Goal: Contribute content: Add original content to the website for others to see

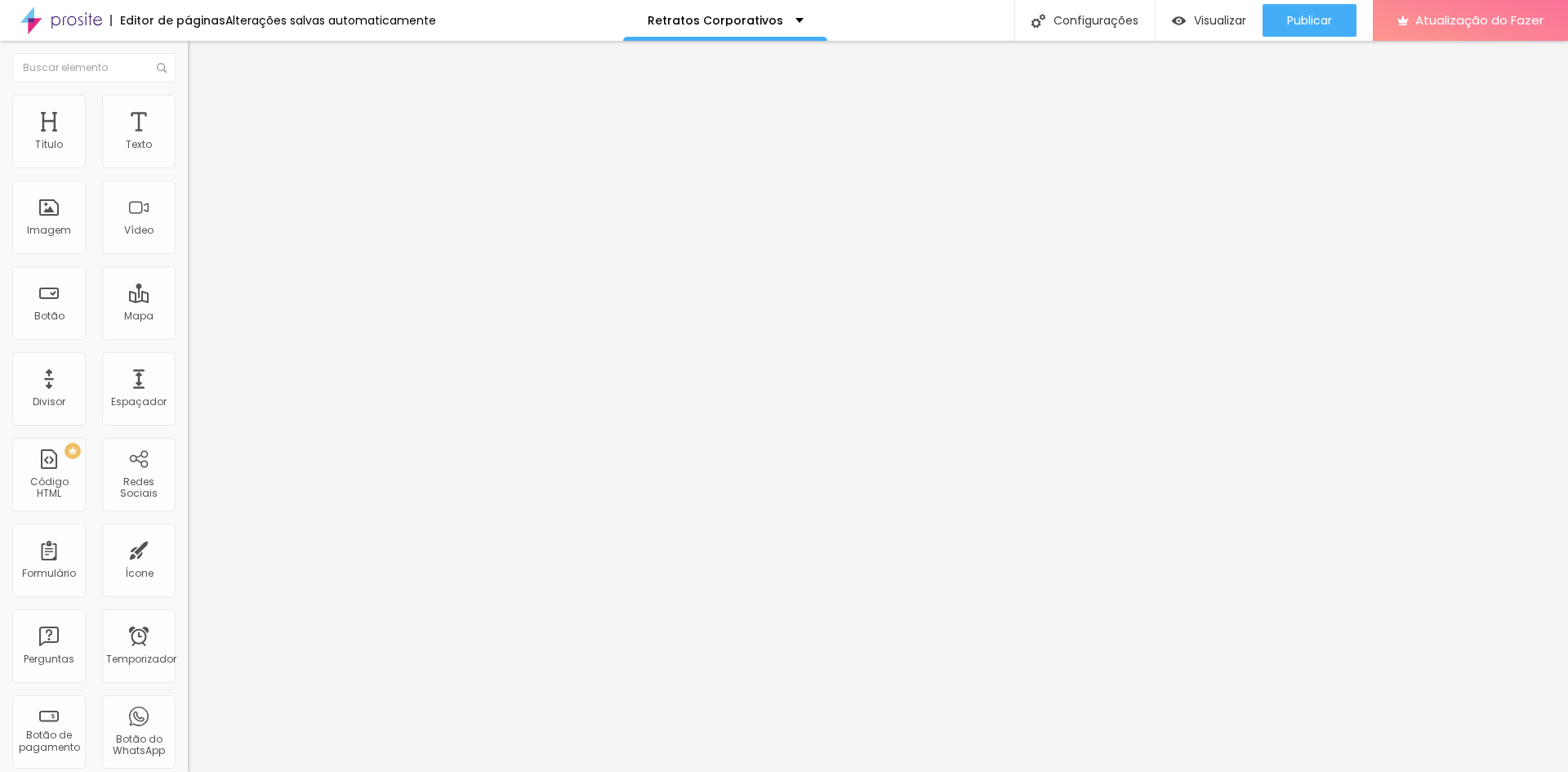
click at [198, 140] on font "Trocar imagem" at bounding box center [237, 134] width 79 height 14
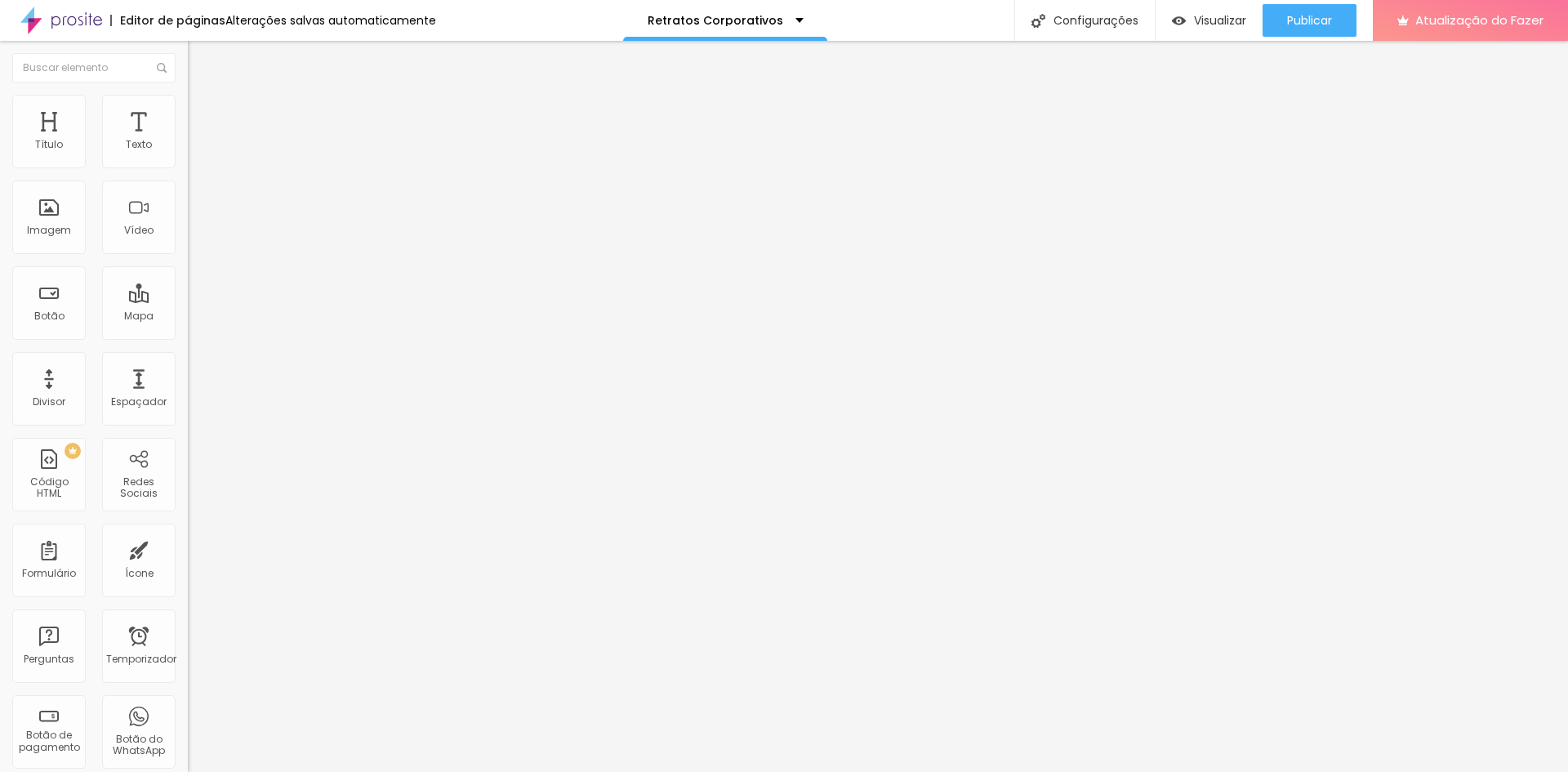
click at [198, 140] on font "Trocar imagem" at bounding box center [237, 134] width 79 height 14
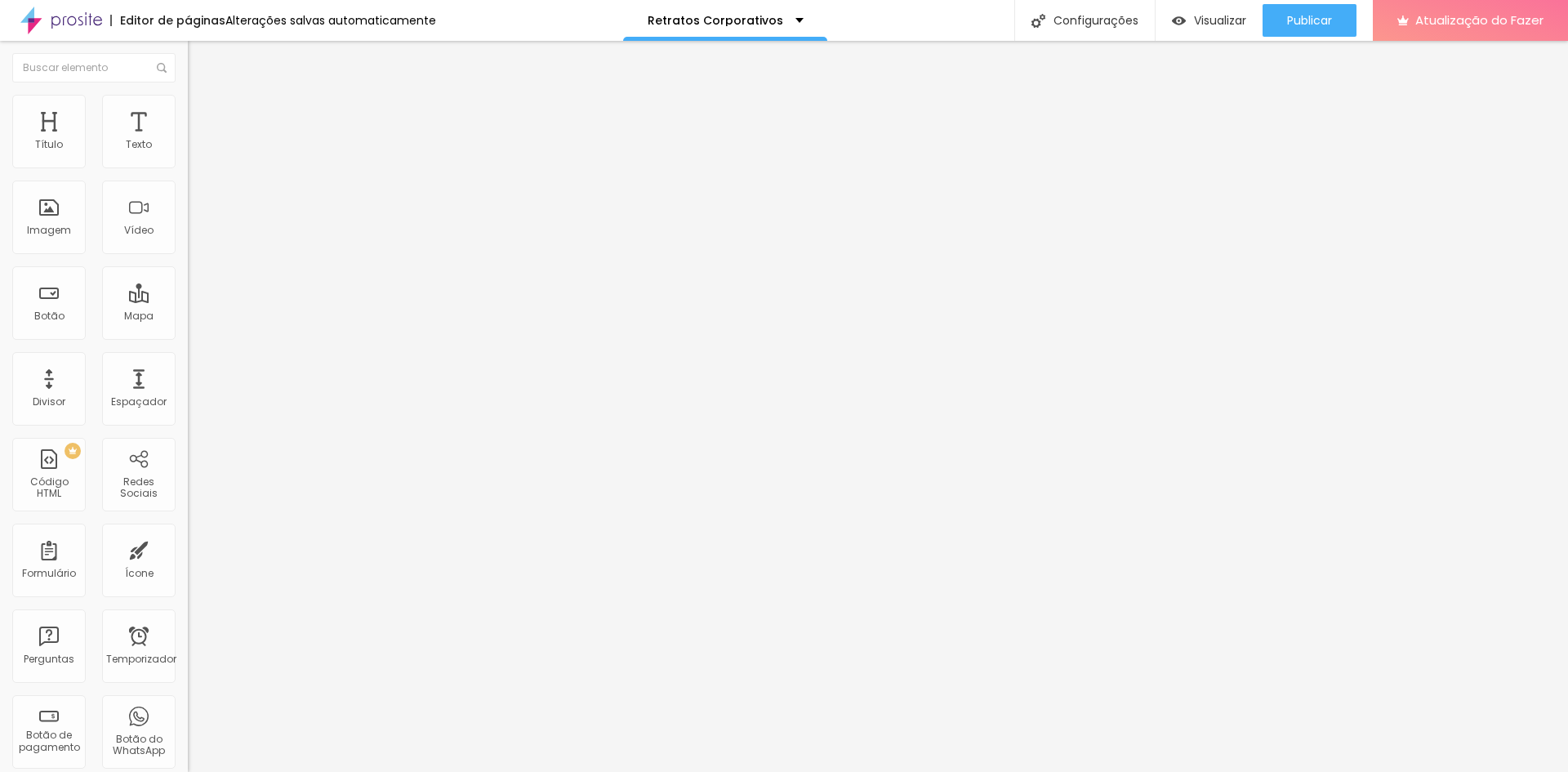
click at [188, 256] on span "Padrão 4:3" at bounding box center [214, 248] width 54 height 14
click at [188, 291] on span "Quadrado" at bounding box center [214, 284] width 53 height 14
click at [188, 300] on span "Original" at bounding box center [208, 294] width 40 height 14
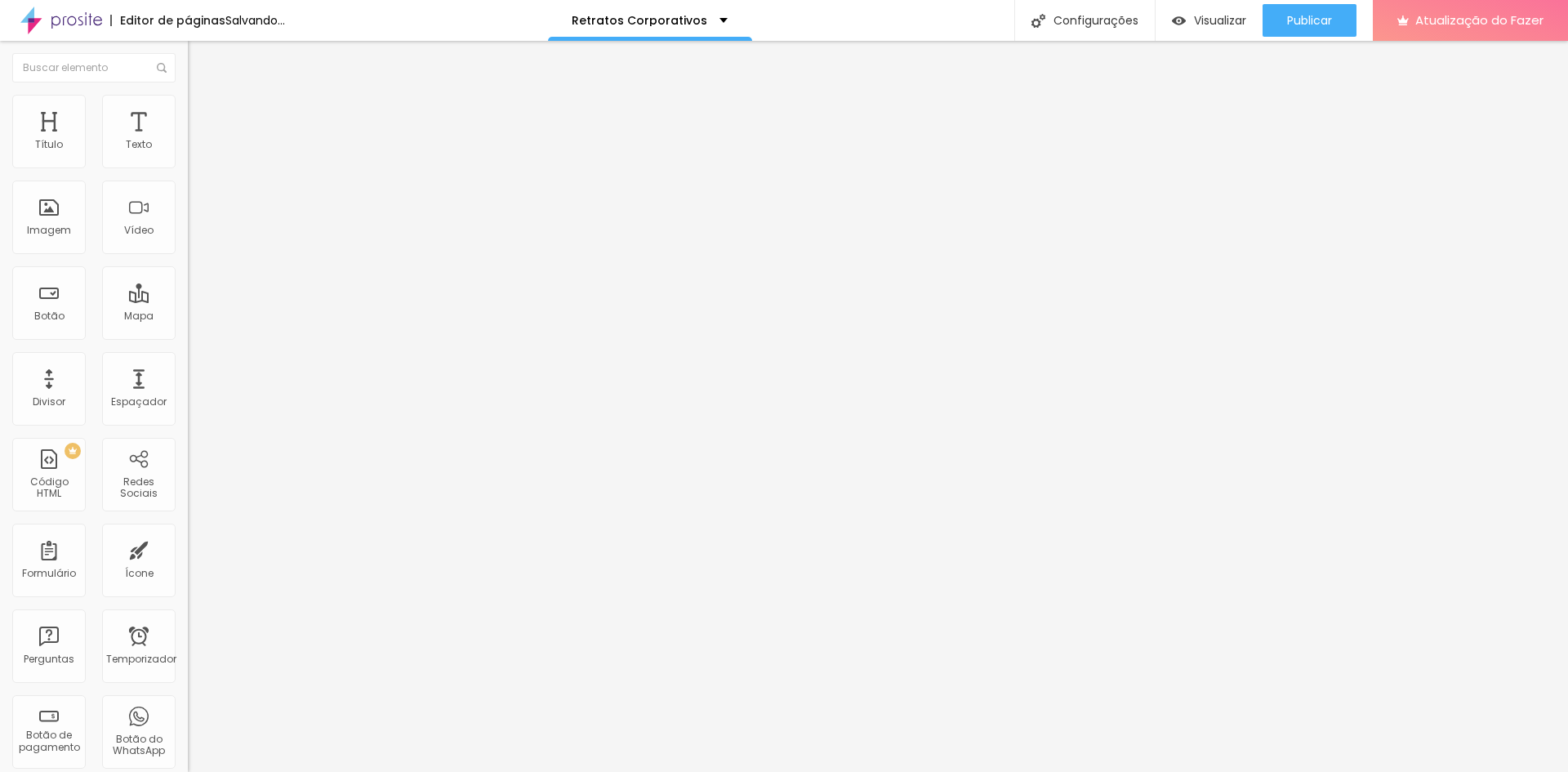
click at [198, 140] on font "Trocar imagem" at bounding box center [237, 134] width 79 height 14
click at [188, 256] on font "1:1 Quadrado" at bounding box center [220, 248] width 64 height 14
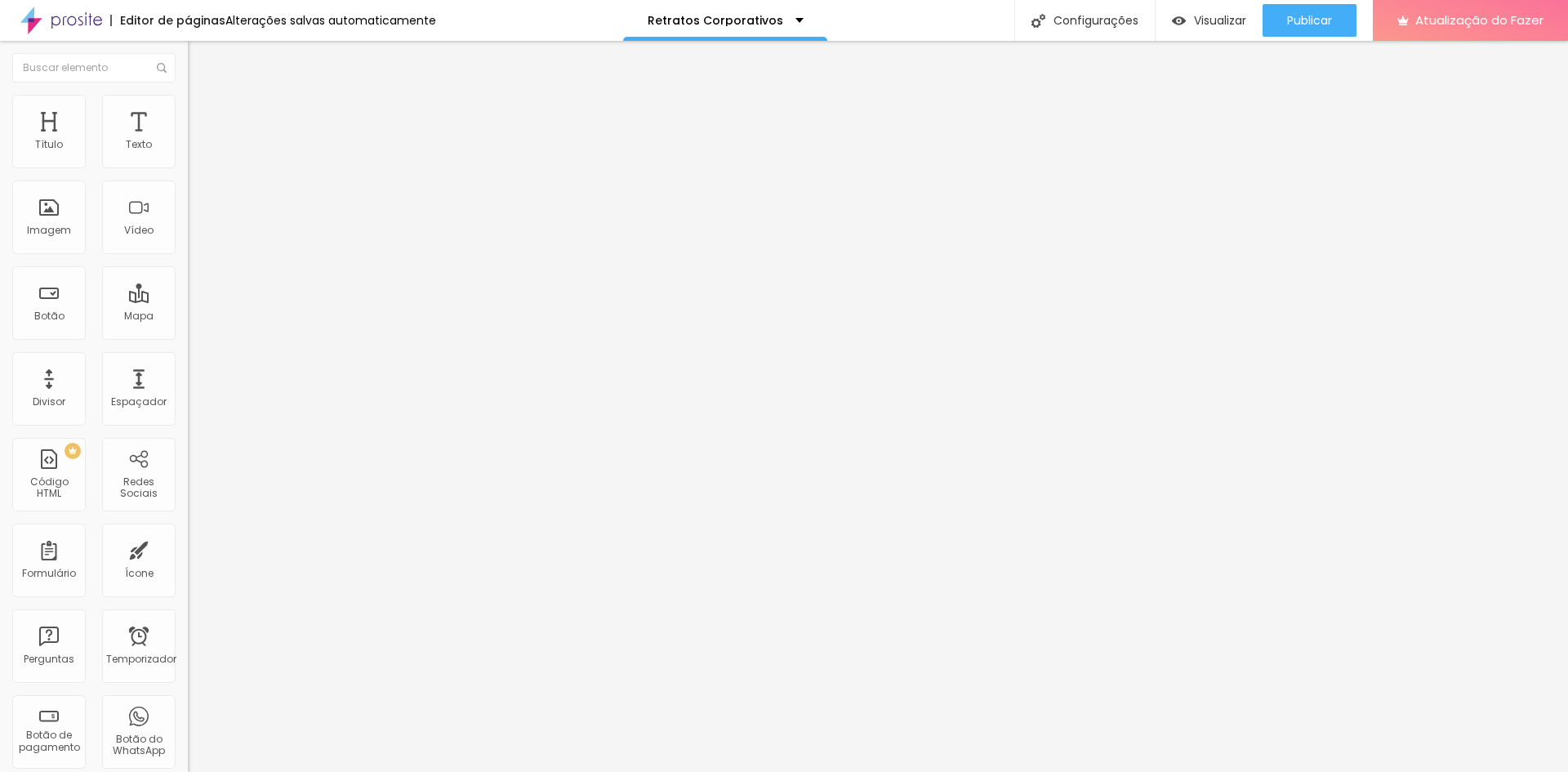
click at [188, 300] on span "Original" at bounding box center [208, 294] width 40 height 14
click at [44, 215] on div "Imagem" at bounding box center [49, 217] width 73 height 73
click at [198, 140] on font "Trocar imagem" at bounding box center [237, 134] width 79 height 14
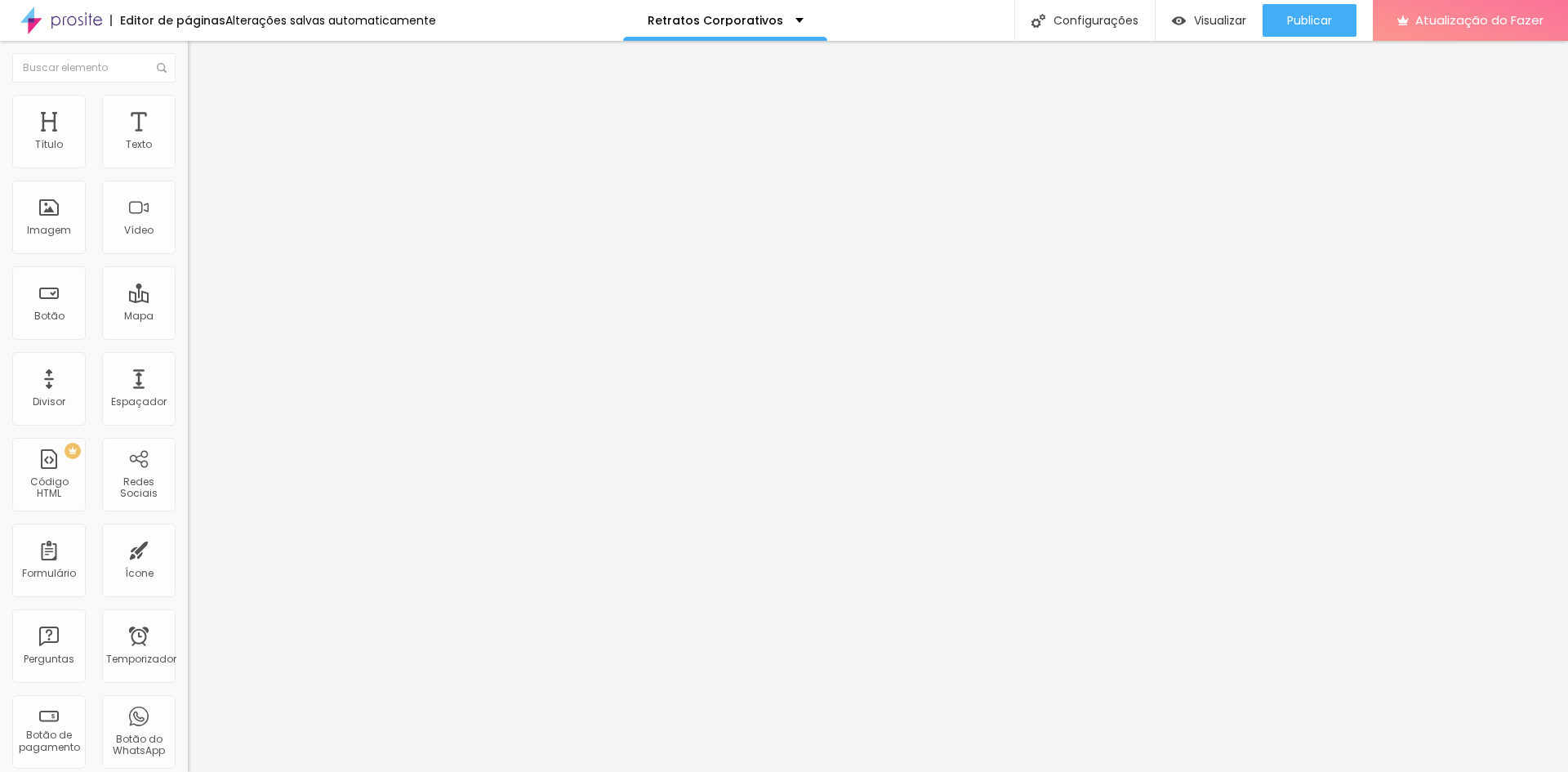
click at [198, 140] on font "Trocar imagem" at bounding box center [237, 134] width 79 height 14
click at [188, 256] on font "1:1 Quadrado" at bounding box center [220, 248] width 64 height 14
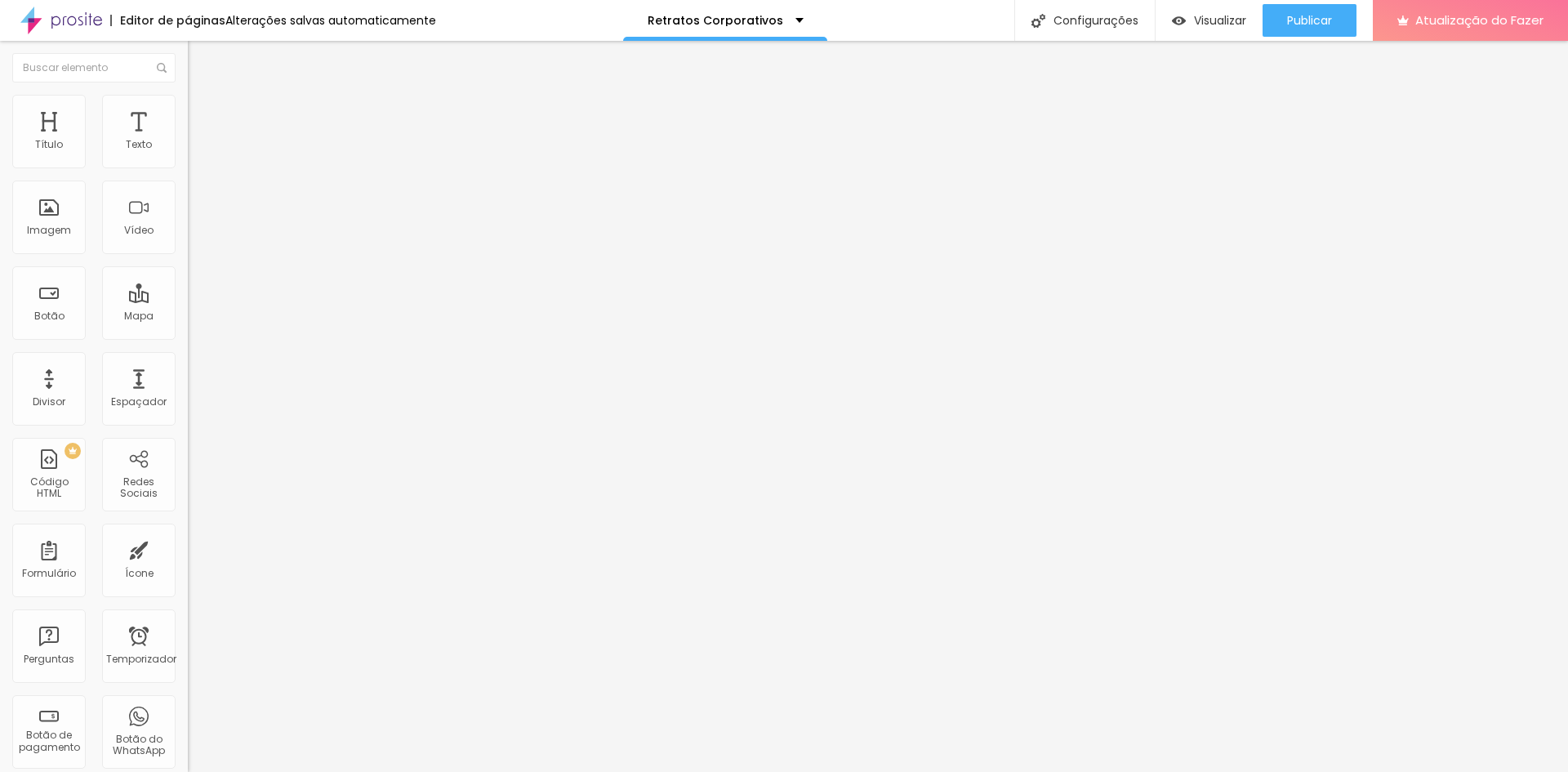
click at [188, 266] on span "Cinema" at bounding box center [209, 258] width 41 height 14
click at [188, 256] on font "1:1 Quadrado" at bounding box center [220, 248] width 64 height 14
click at [55, 232] on font "Imagem" at bounding box center [49, 229] width 44 height 14
click at [198, 140] on font "Trocar imagem" at bounding box center [237, 134] width 79 height 14
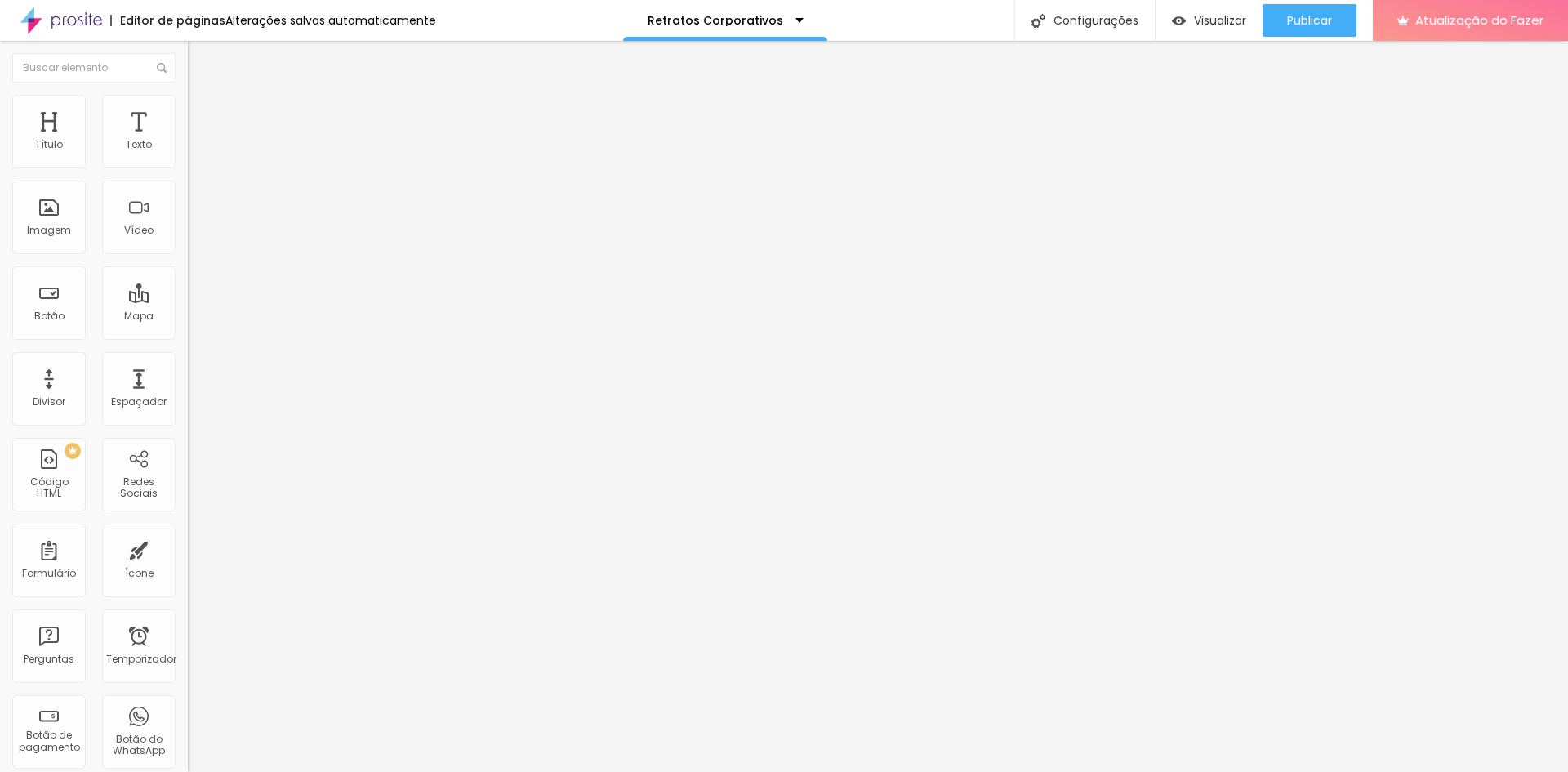
click at [188, 256] on font "Cinema 16:9" at bounding box center [218, 248] width 62 height 14
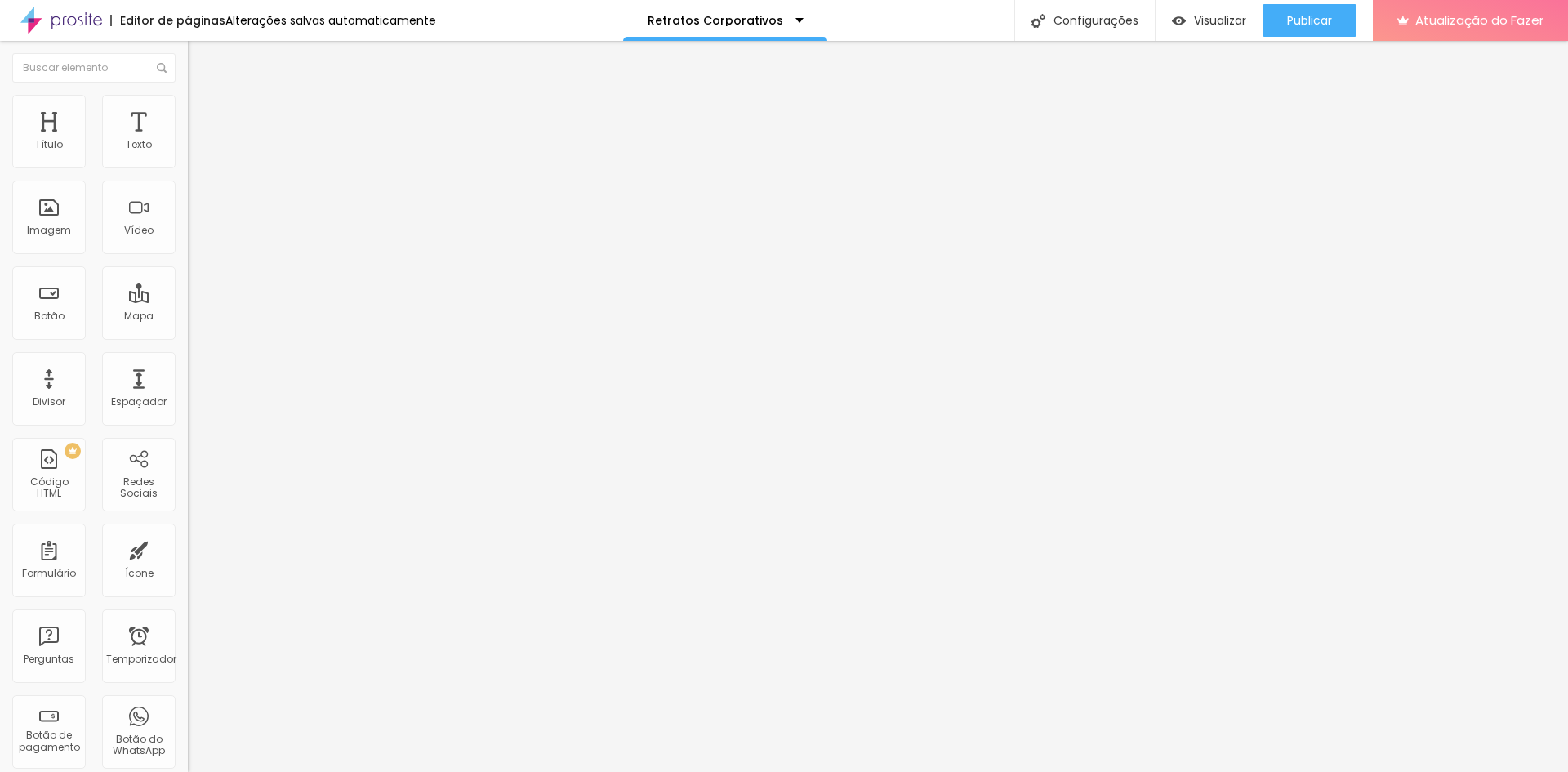
click at [188, 280] on div "Padrão 4:3" at bounding box center [282, 275] width 188 height 10
click at [188, 300] on span "Original" at bounding box center [208, 294] width 40 height 14
click at [198, 140] on font "Trocar imagem" at bounding box center [237, 134] width 79 height 14
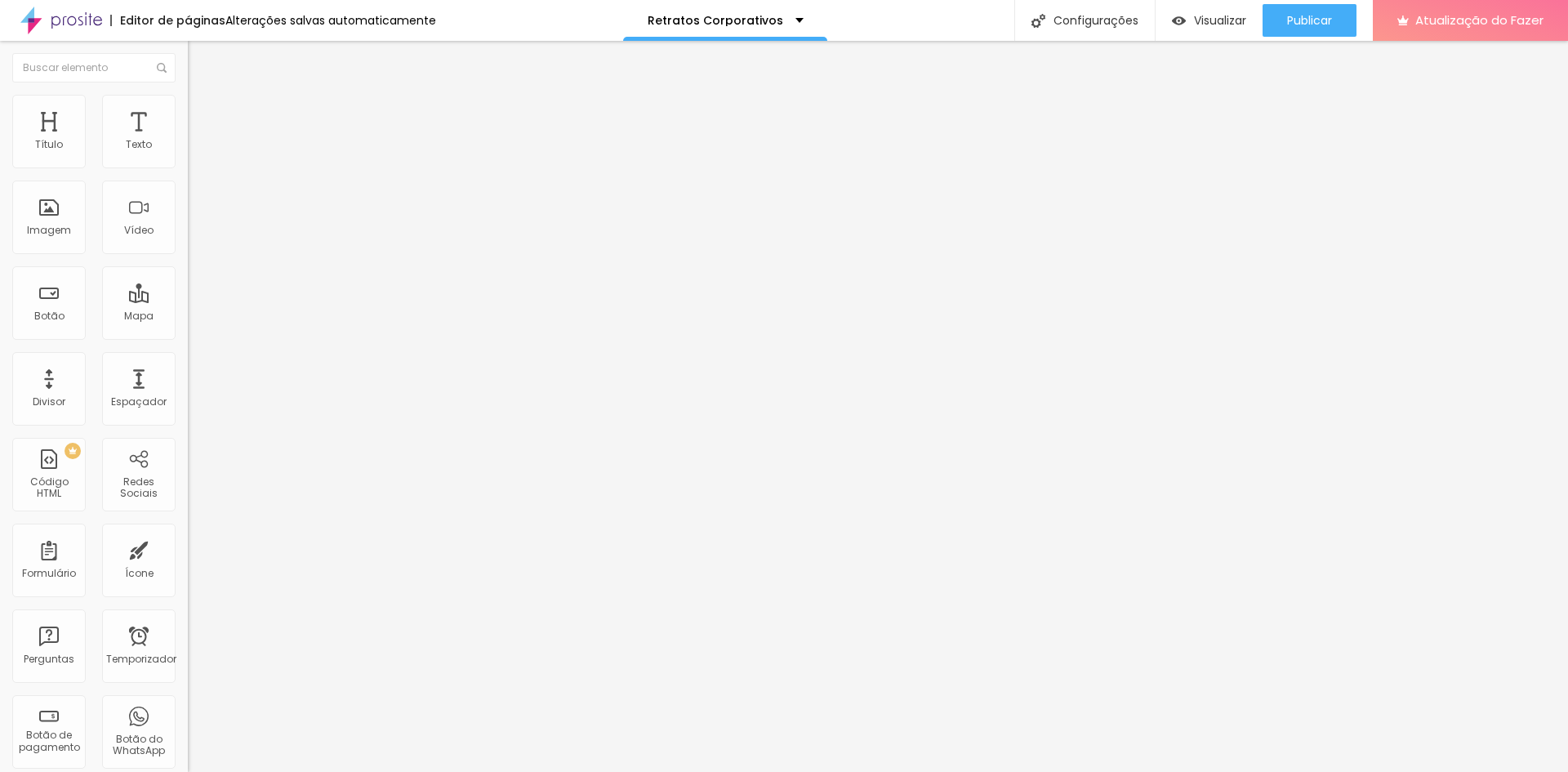
click at [39, 222] on div "Imagem" at bounding box center [49, 217] width 73 height 73
click at [54, 224] on font "Imagem" at bounding box center [49, 229] width 44 height 14
click at [1200, 21] on font "Visualizar" at bounding box center [1219, 21] width 52 height 16
click at [1317, 12] on font "Publicar" at bounding box center [1309, 21] width 45 height 16
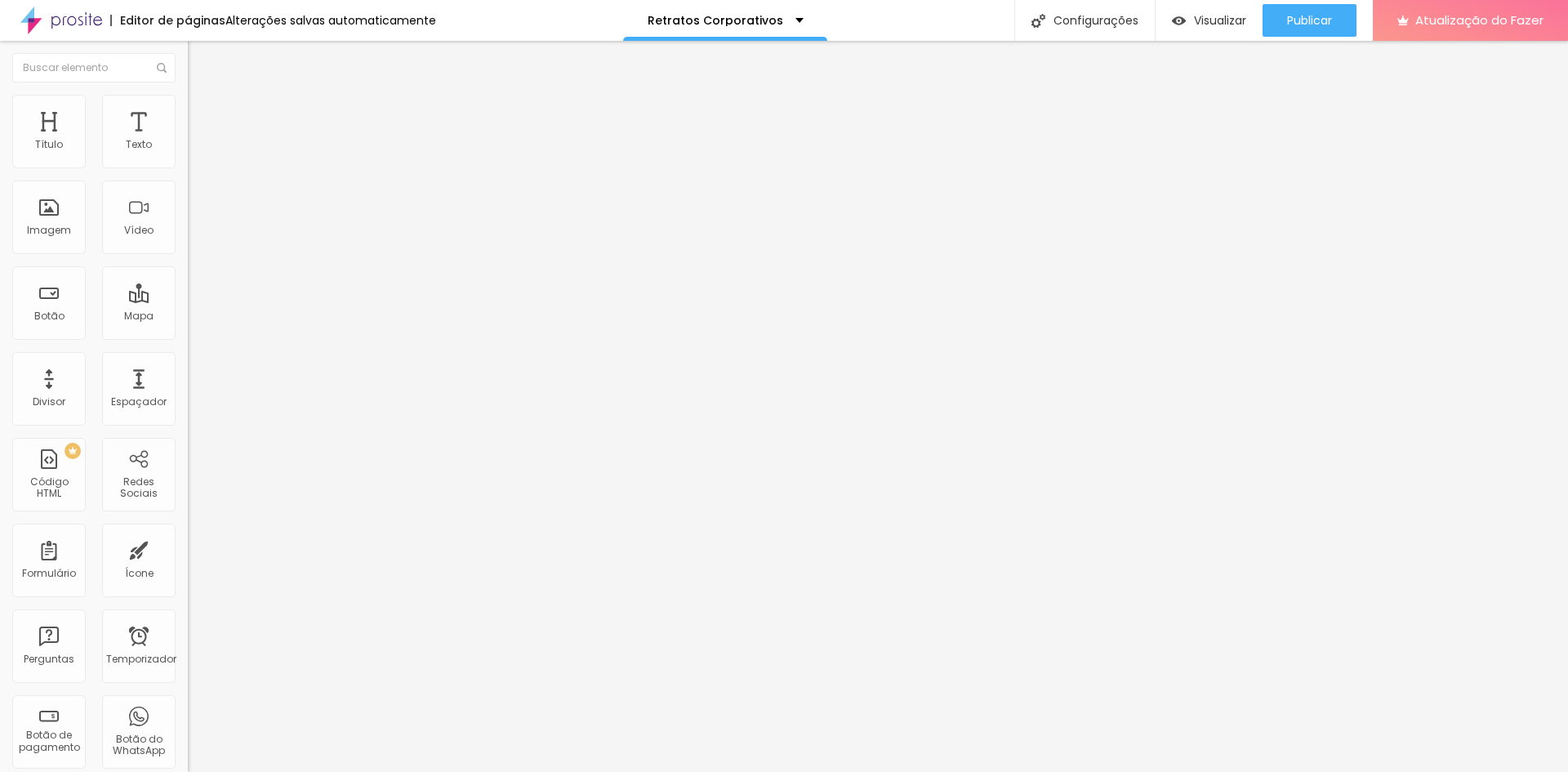
click at [188, 100] on img at bounding box center [195, 102] width 15 height 15
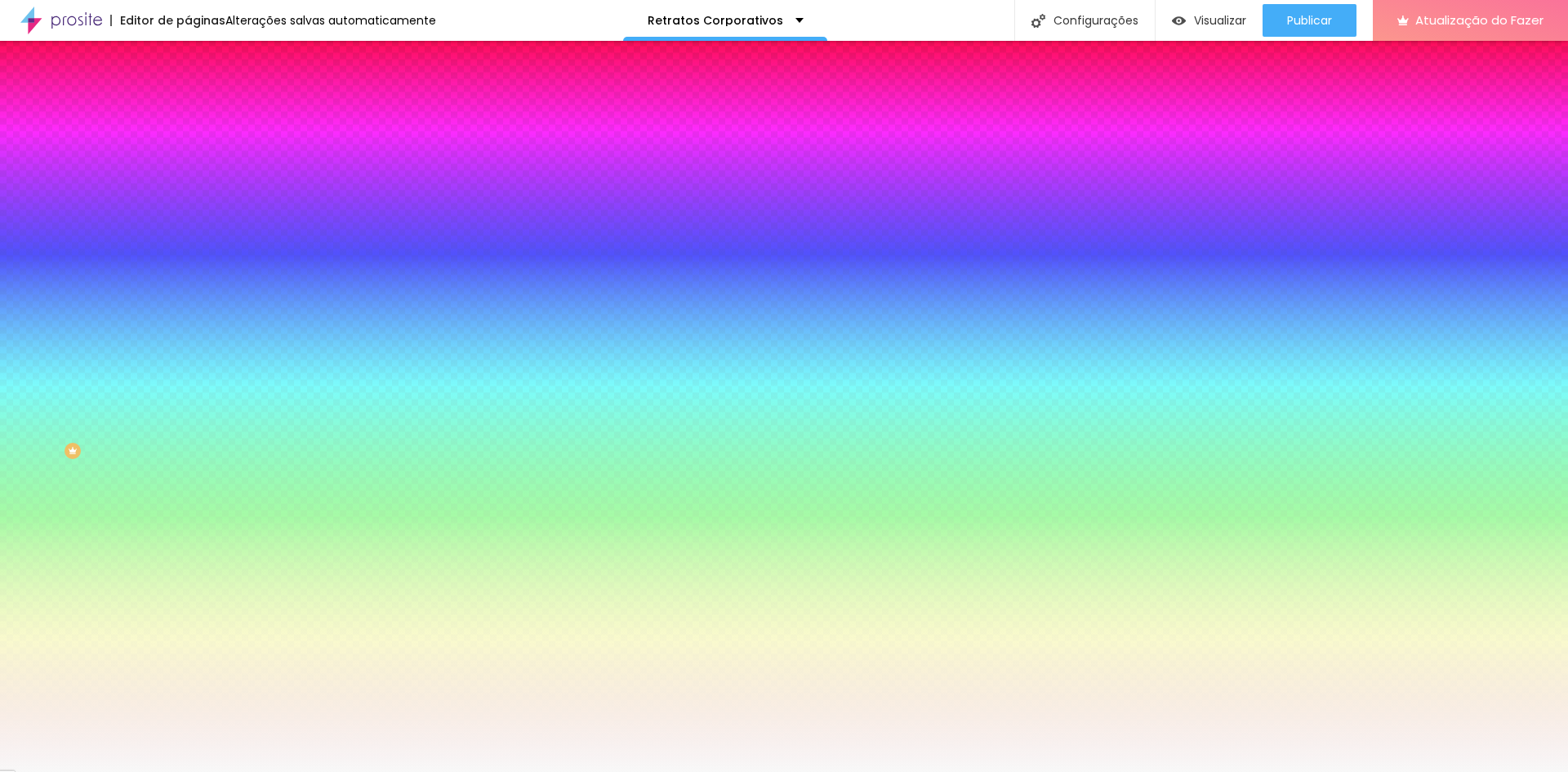
click at [198, 150] on font "Adicionar imagem" at bounding box center [246, 143] width 96 height 14
click at [188, 111] on li "Avançado" at bounding box center [282, 120] width 188 height 16
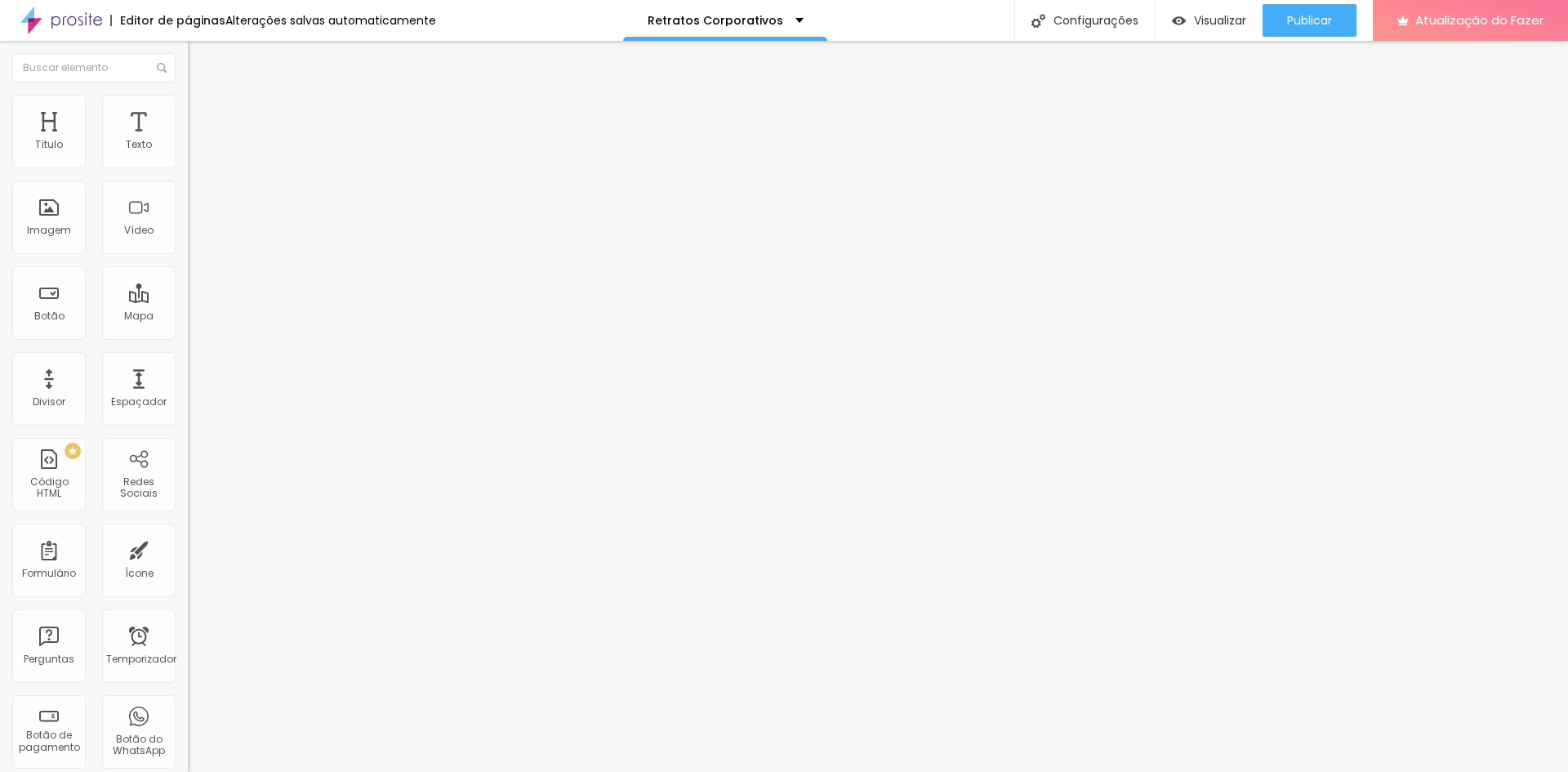
click at [203, 96] on font "Conteúdo" at bounding box center [228, 89] width 50 height 14
click at [200, 54] on img "button" at bounding box center [207, 59] width 13 height 13
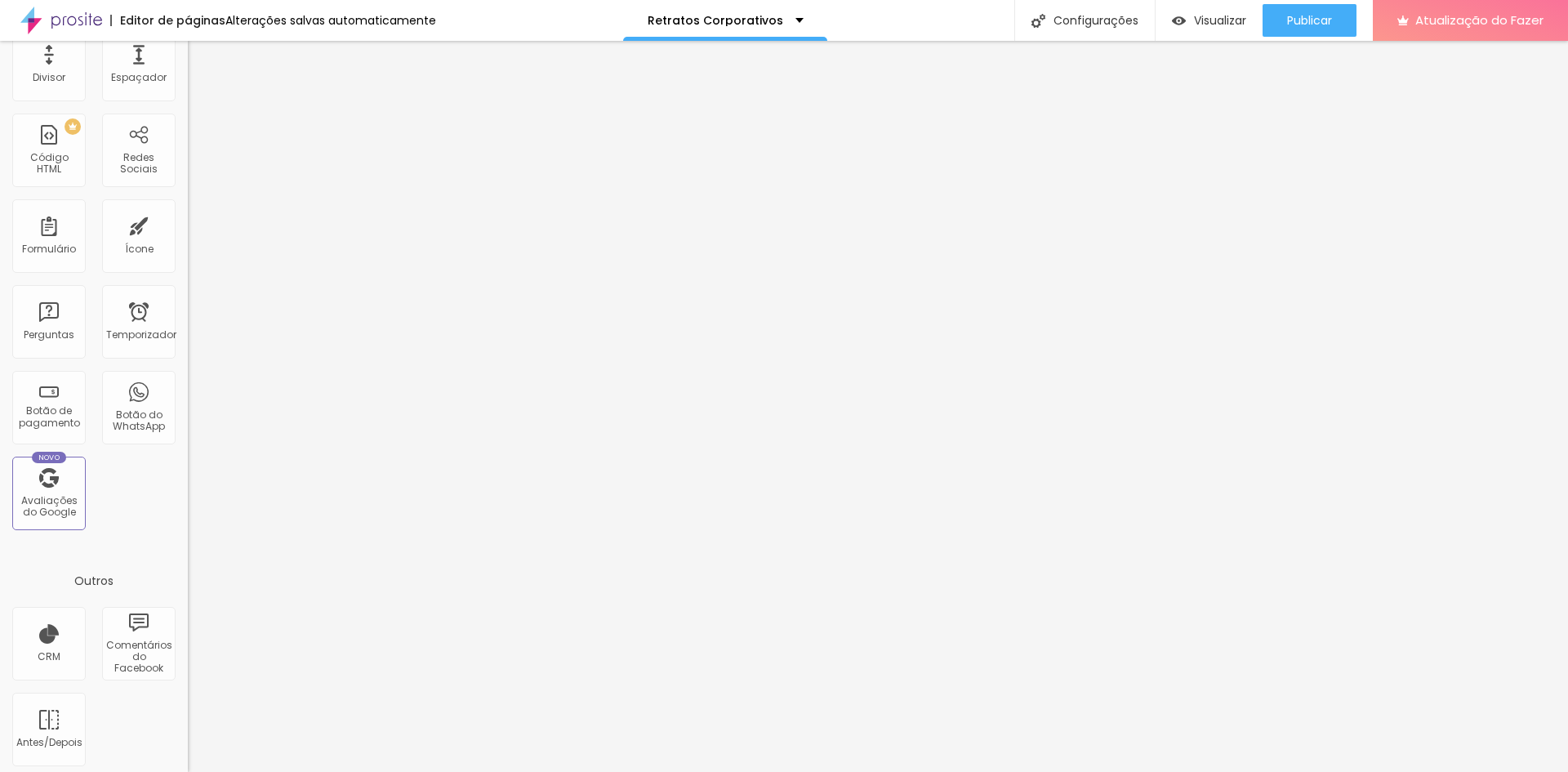
scroll to position [327, 0]
click at [67, 491] on font "Avaliações do Google" at bounding box center [49, 503] width 56 height 26
click at [64, 507] on font "Avaliações do Google" at bounding box center [49, 503] width 56 height 26
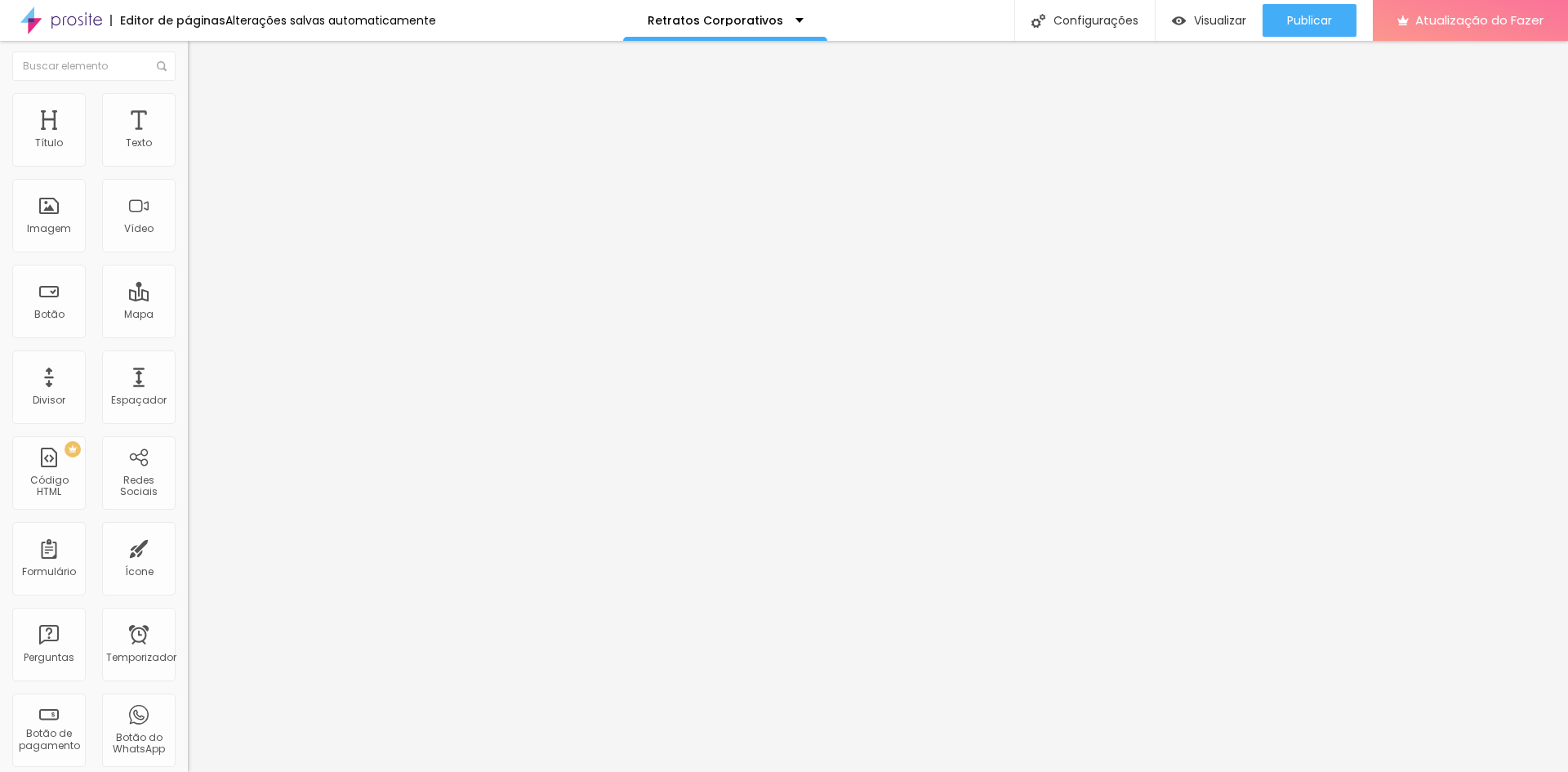
scroll to position [0, 0]
